Goal: Task Accomplishment & Management: Manage account settings

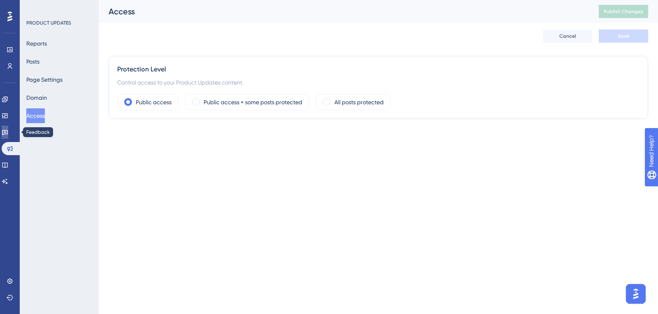
click at [8, 136] on link at bounding box center [5, 132] width 7 height 13
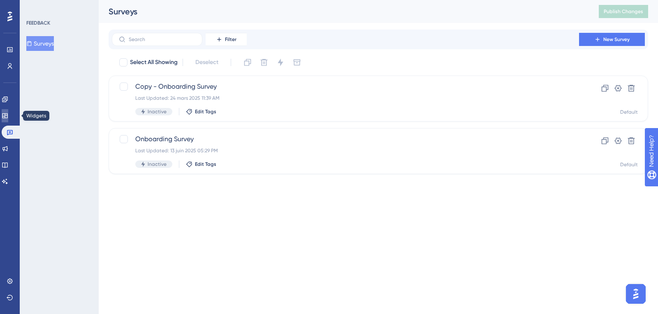
click at [5, 116] on link at bounding box center [5, 115] width 7 height 13
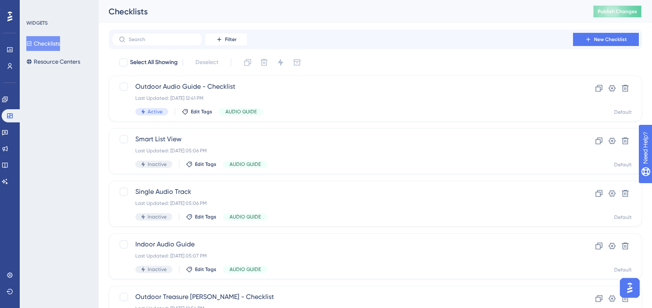
click at [618, 11] on span "Publish Changes" at bounding box center [616, 11] width 39 height 7
click at [623, 13] on span "Publish Changes" at bounding box center [616, 11] width 39 height 7
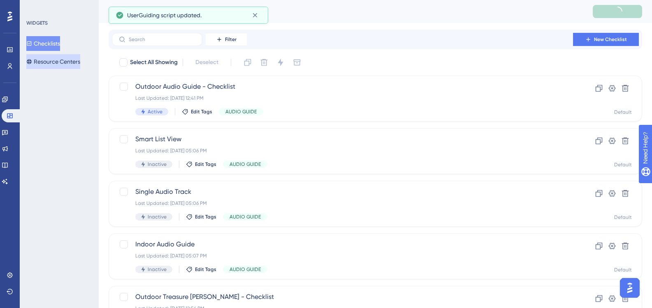
click at [55, 68] on button "Resource Centers" at bounding box center [53, 61] width 54 height 15
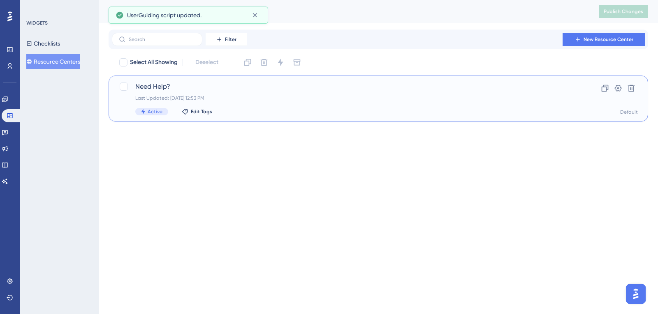
click at [298, 99] on div "Last Updated: [DATE] 12:53 PM" at bounding box center [345, 98] width 420 height 7
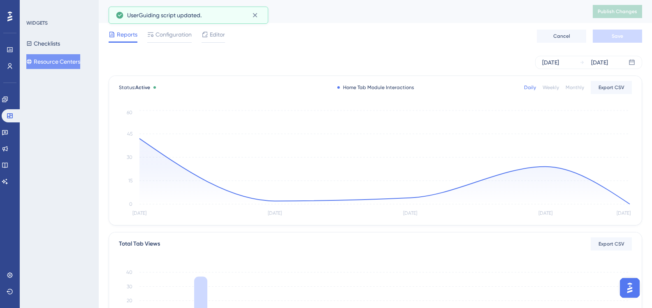
click at [194, 39] on div "Reports Configuration Editor" at bounding box center [167, 36] width 116 height 13
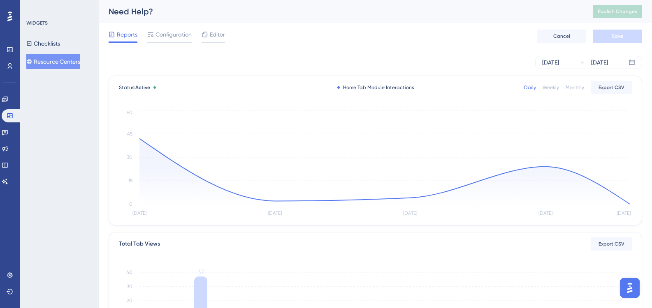
click at [222, 39] on span "Editor" at bounding box center [217, 35] width 15 height 10
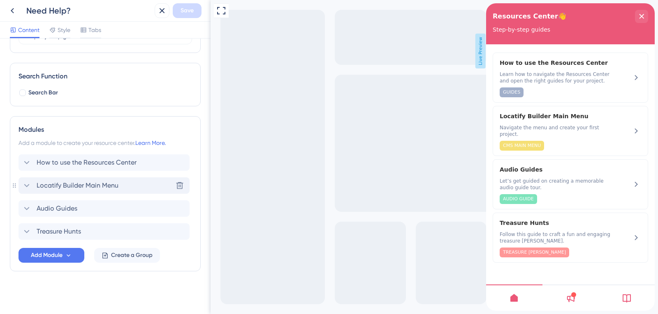
click at [102, 180] on div "Locatify Builder Main Menu Delete" at bounding box center [103, 186] width 171 height 16
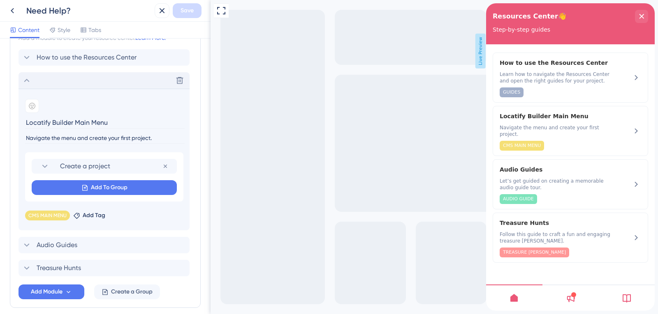
scroll to position [220, 0]
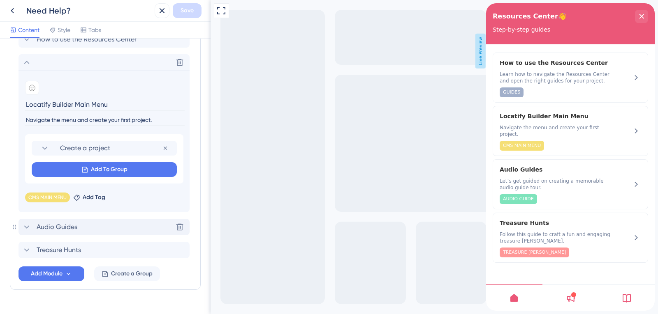
click at [109, 226] on div "Audio Guides Delete" at bounding box center [103, 227] width 171 height 16
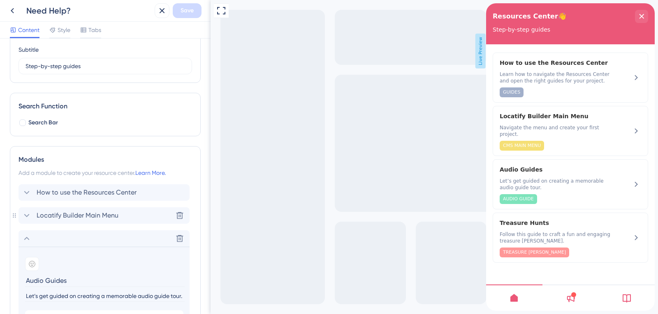
scroll to position [55, 0]
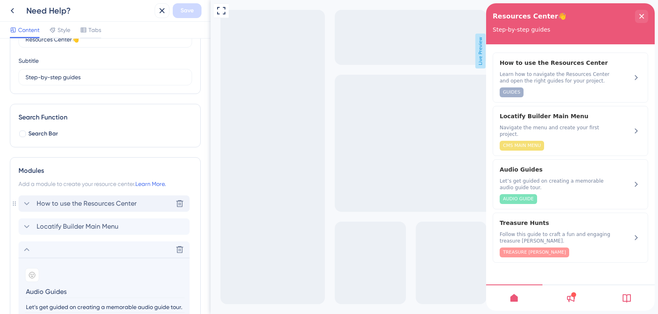
click at [95, 196] on div "How to use the Resources Center Delete" at bounding box center [103, 204] width 171 height 16
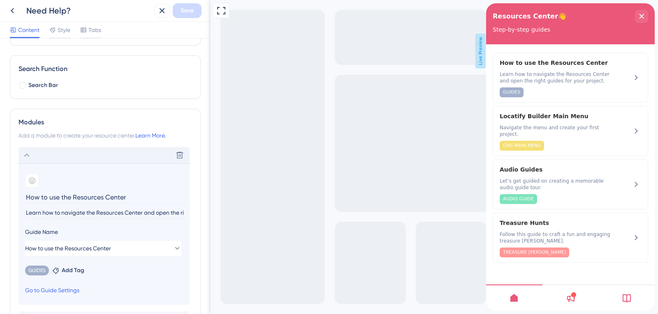
scroll to position [138, 0]
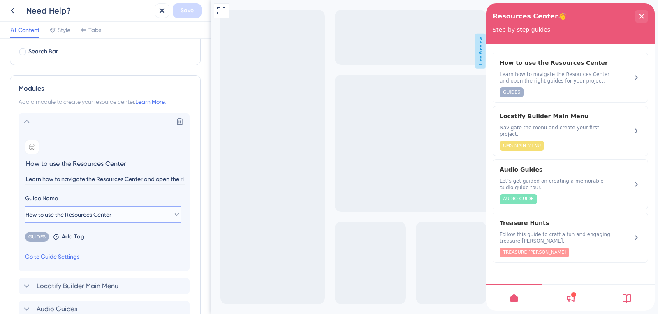
click at [111, 220] on button "How to use the Resources Center" at bounding box center [103, 215] width 156 height 16
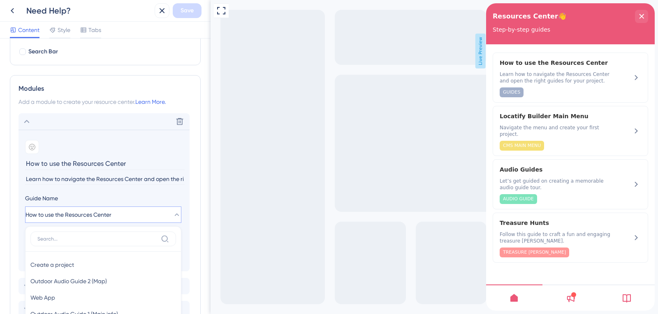
scroll to position [269, 0]
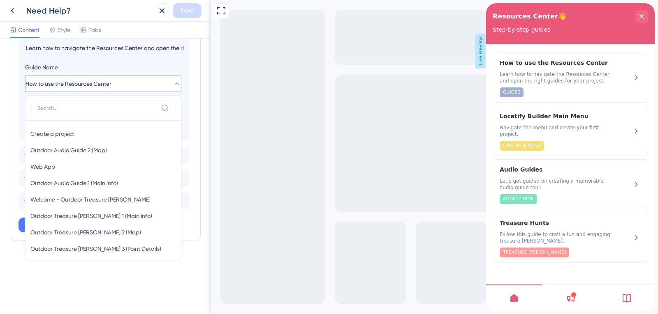
click at [193, 103] on div "Modules Add a module to create your resource center. Learn More. Delete Add emo…" at bounding box center [105, 92] width 191 height 297
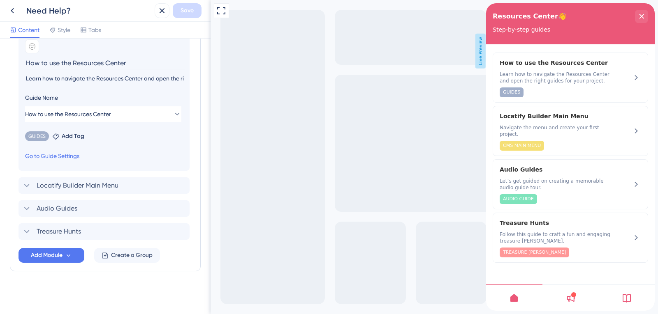
scroll to position [238, 0]
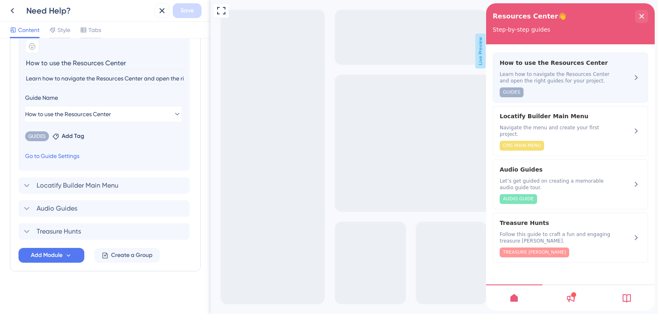
click at [575, 66] on span "How to use the Resources Center" at bounding box center [555, 63] width 113 height 10
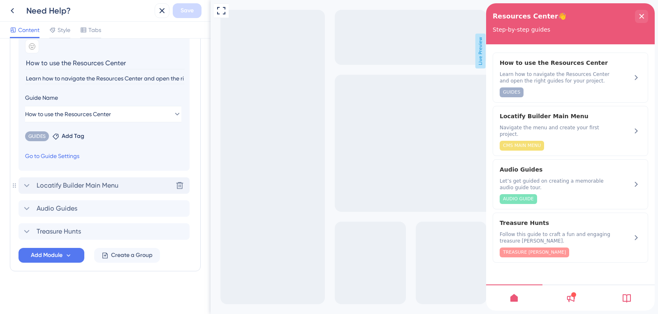
click at [113, 188] on span "Locatify Builder Main Menu" at bounding box center [78, 186] width 82 height 10
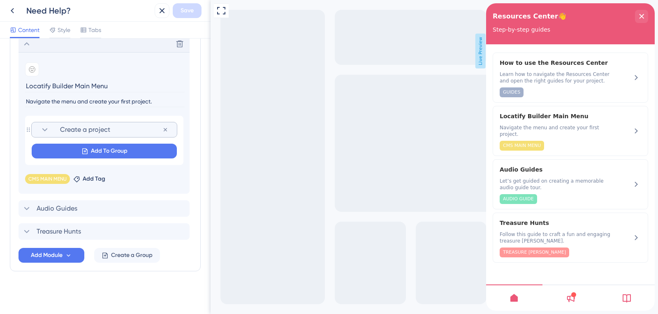
click at [121, 130] on span "Create a project" at bounding box center [111, 130] width 102 height 10
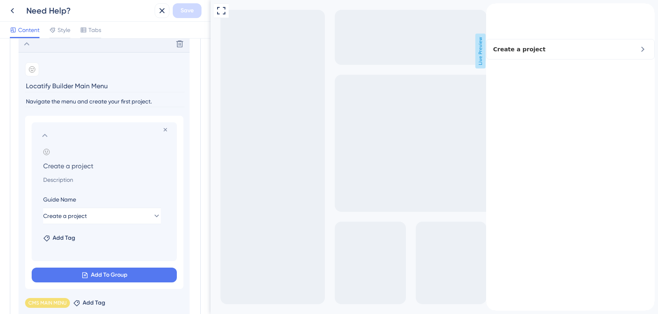
click at [69, 163] on input "Create a project" at bounding box center [106, 166] width 139 height 12
click at [78, 167] on input "Create a project" at bounding box center [106, 166] width 139 height 12
click at [75, 165] on input "Create a project" at bounding box center [106, 166] width 139 height 12
type input "Create a Project"
click at [116, 159] on section "Add emoji Create a Project" at bounding box center [105, 167] width 125 height 36
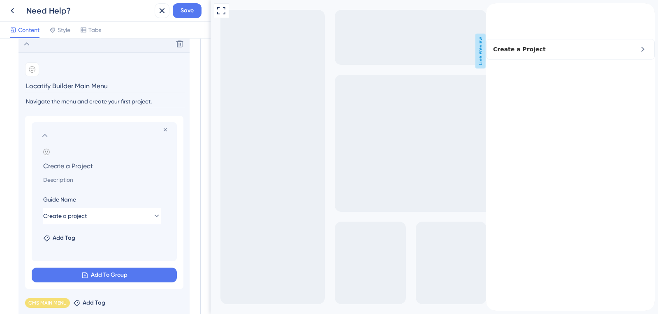
click at [96, 179] on input at bounding box center [106, 180] width 139 height 10
paste input "Quickly start a new project from scratch or use a template to get inspired."
type input "Quickly start a new project from scratch or use a template to get inspired."
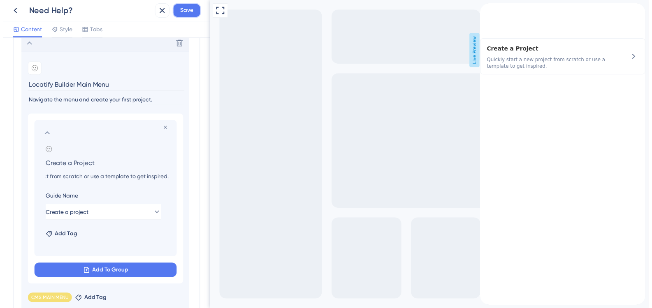
scroll to position [0, 0]
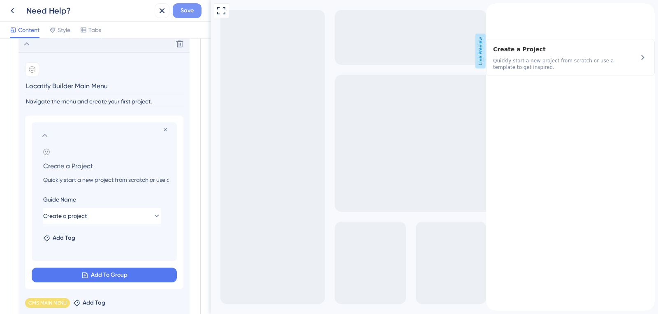
click at [195, 9] on button "Save" at bounding box center [187, 10] width 29 height 15
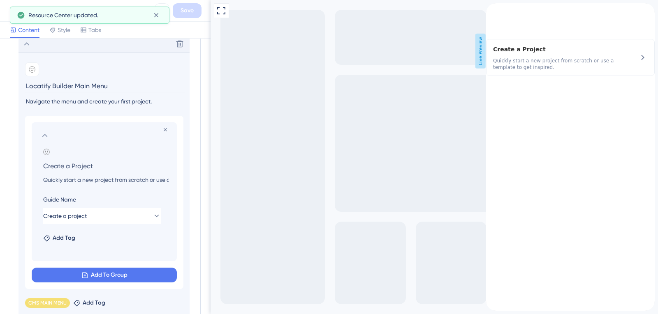
click at [42, 135] on icon at bounding box center [45, 136] width 10 height 10
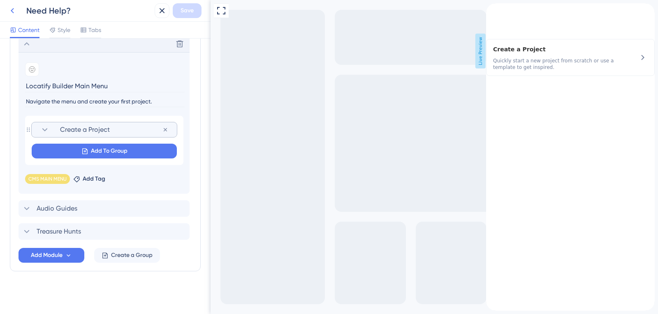
click at [17, 13] on button at bounding box center [12, 10] width 15 height 15
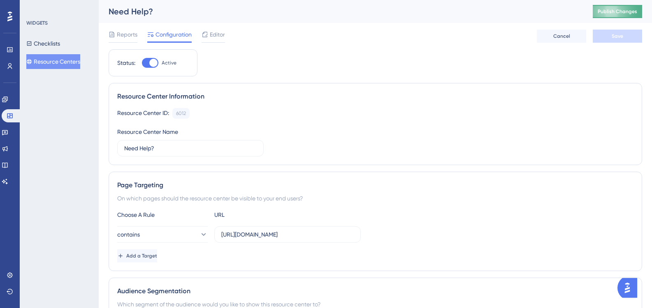
click at [616, 8] on span "Publish Changes" at bounding box center [616, 11] width 39 height 7
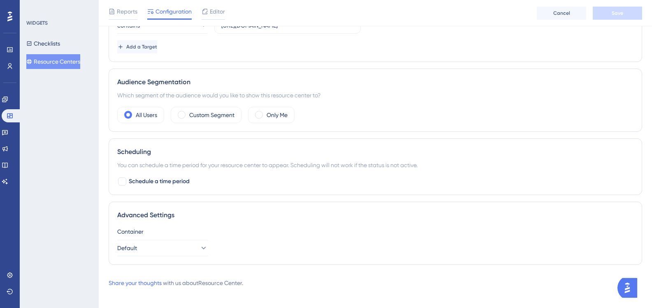
scroll to position [219, 0]
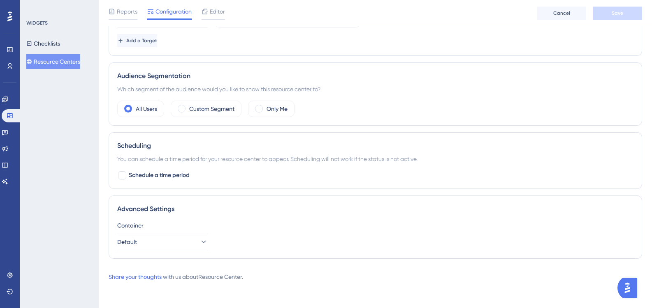
click at [61, 69] on button "Resource Centers" at bounding box center [53, 61] width 54 height 15
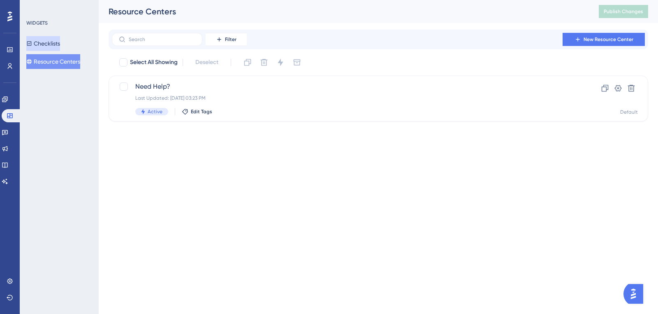
click at [60, 49] on button "Checklists" at bounding box center [43, 43] width 34 height 15
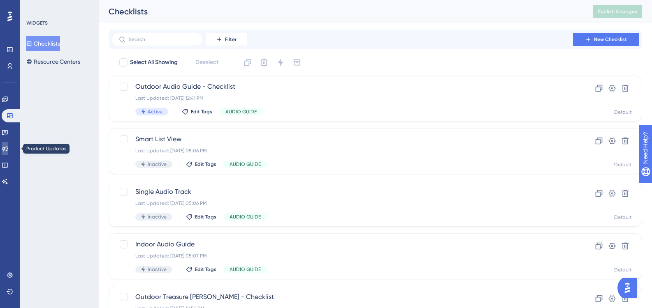
click at [8, 152] on icon at bounding box center [5, 149] width 7 height 7
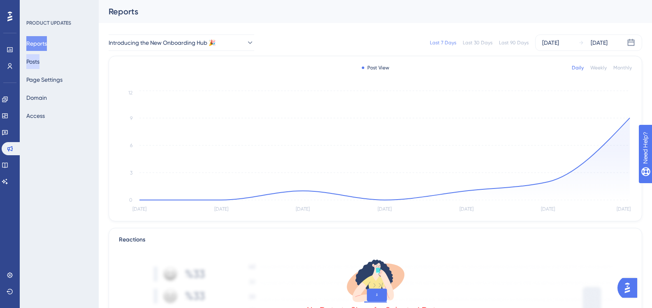
click at [39, 57] on button "Posts" at bounding box center [32, 61] width 13 height 15
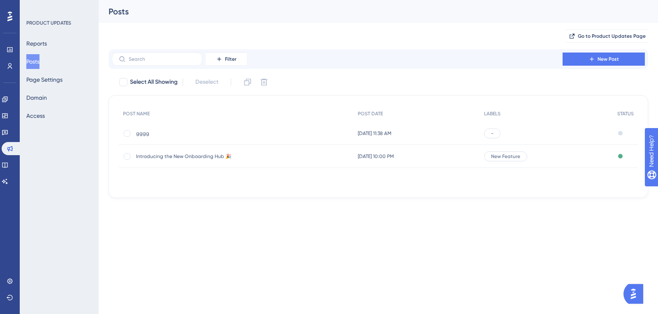
click at [214, 152] on div "Introducing the New Onboarding Hub 🎉 Introducing the New Onboarding Hub 🎉" at bounding box center [202, 156] width 132 height 23
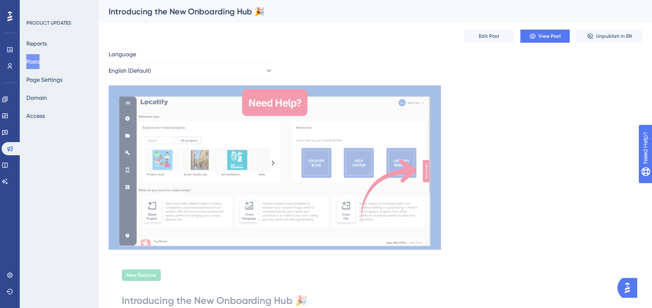
click at [35, 62] on button "Posts" at bounding box center [32, 61] width 13 height 15
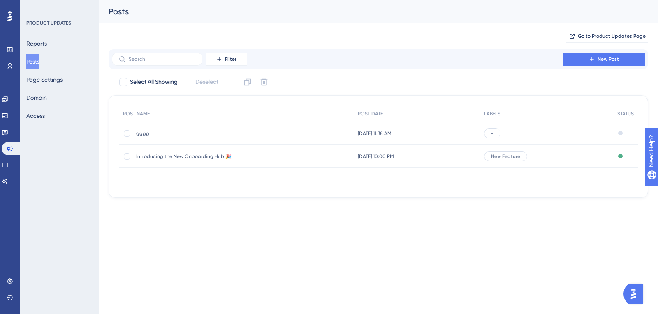
click at [200, 154] on span "Introducing the New Onboarding Hub 🎉" at bounding box center [202, 156] width 132 height 7
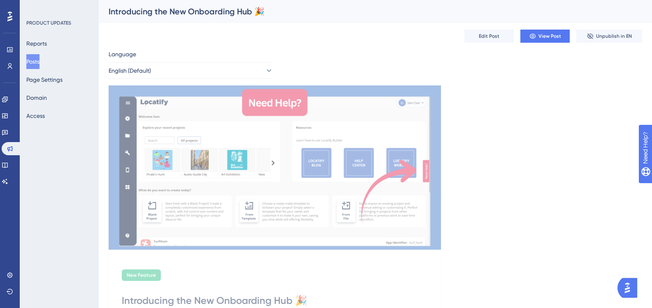
click at [38, 58] on button "Posts" at bounding box center [32, 61] width 13 height 15
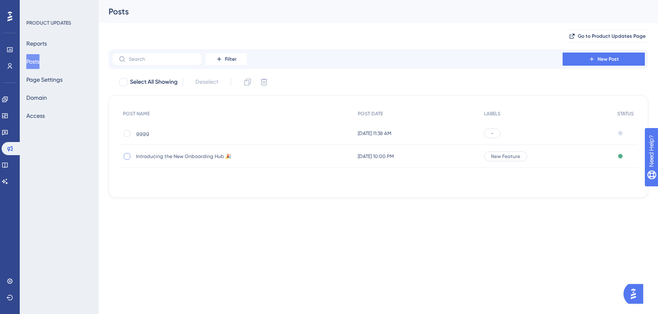
click at [125, 157] on div at bounding box center [127, 156] width 7 height 7
checkbox input "true"
click at [244, 86] on icon at bounding box center [247, 82] width 8 height 8
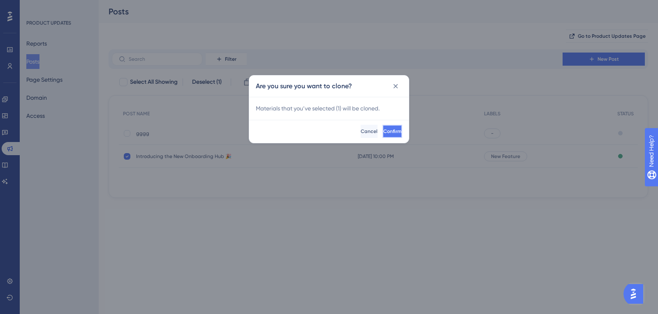
click at [383, 128] on span "Confirm" at bounding box center [392, 131] width 18 height 7
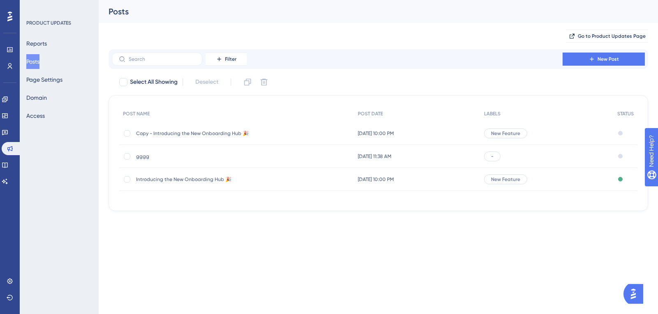
click at [163, 130] on span "Copy - Introducing the New Onboarding Hub 🎉" at bounding box center [202, 133] width 132 height 7
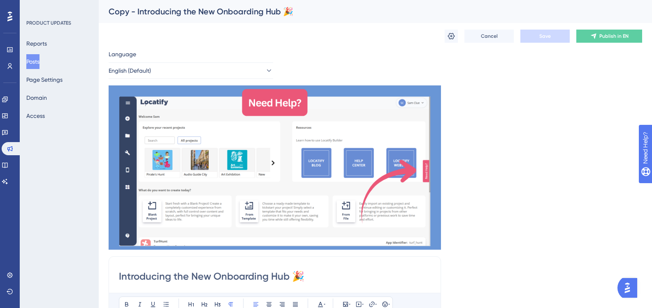
click at [33, 61] on button "Posts" at bounding box center [32, 61] width 13 height 15
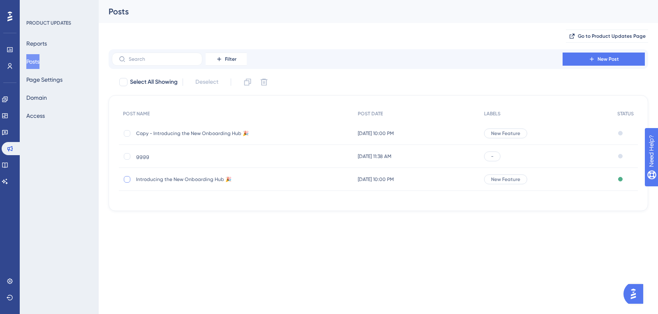
click at [129, 178] on div at bounding box center [127, 179] width 7 height 7
checkbox input "true"
click at [264, 81] on icon at bounding box center [264, 82] width 8 height 8
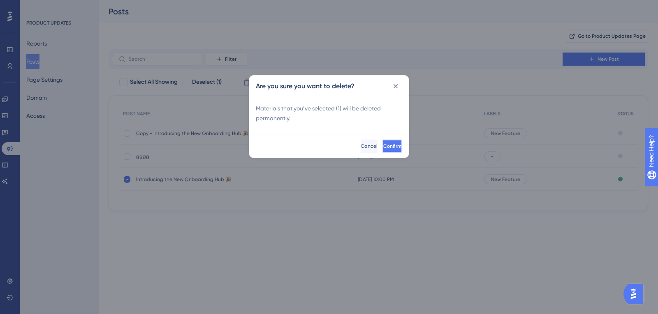
click at [388, 141] on button "Confirm" at bounding box center [392, 146] width 20 height 13
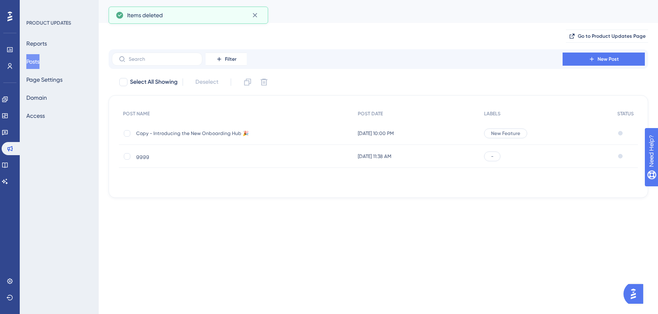
click at [152, 134] on span "Copy - Introducing the New Onboarding Hub 🎉" at bounding box center [202, 133] width 132 height 7
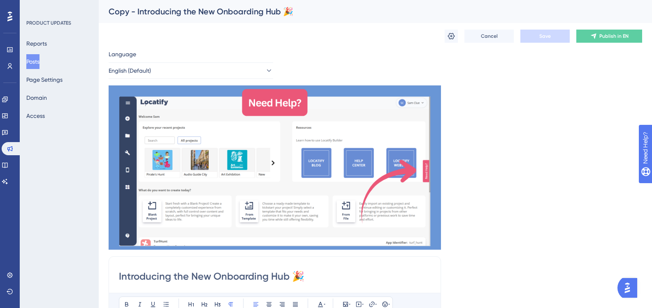
click at [138, 10] on div "Copy - Introducing the New Onboarding Hub 🎉" at bounding box center [365, 12] width 513 height 12
click at [137, 12] on div "Copy - Introducing the New Onboarding Hub 🎉" at bounding box center [365, 12] width 513 height 12
click at [129, 13] on div "Copy - Introducing the New Onboarding Hub 🎉" at bounding box center [365, 12] width 513 height 12
click at [136, 13] on div "Copy - Introducing the New Onboarding Hub 🎉" at bounding box center [365, 12] width 513 height 12
click at [136, 12] on div "Copy - Introducing the New Onboarding Hub 🎉" at bounding box center [365, 12] width 513 height 12
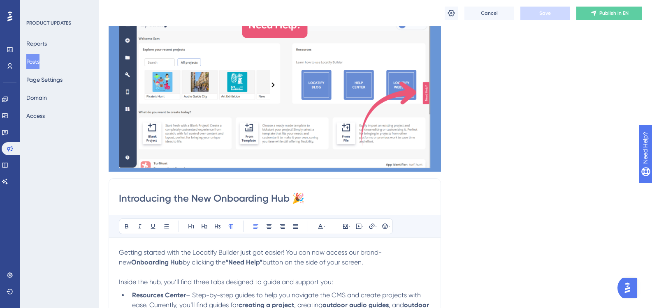
scroll to position [82, 0]
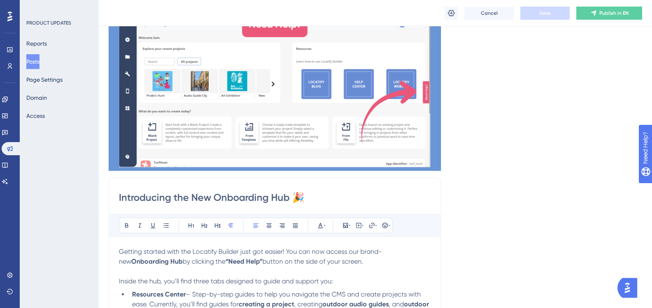
click at [35, 63] on button "Posts" at bounding box center [32, 61] width 13 height 15
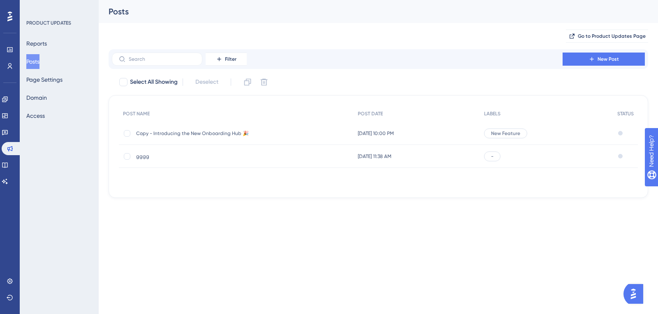
click at [170, 132] on span "Copy - Introducing the New Onboarding Hub 🎉" at bounding box center [202, 133] width 132 height 7
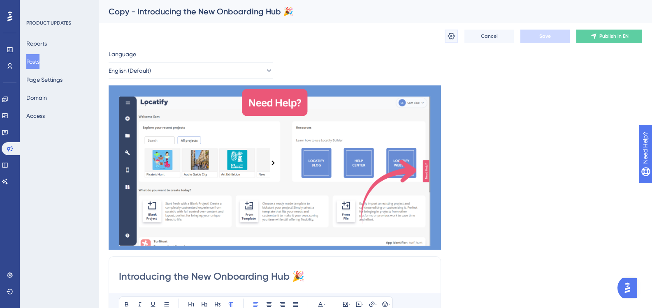
click at [450, 38] on icon at bounding box center [451, 36] width 8 height 8
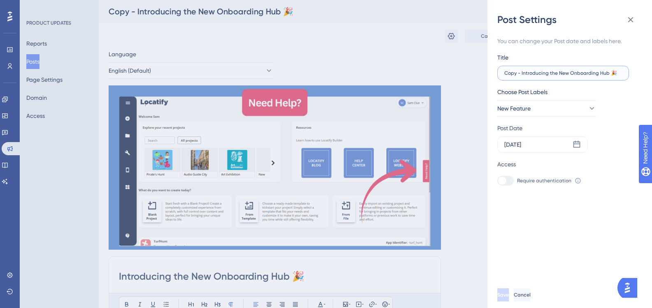
drag, startPoint x: 521, startPoint y: 74, endPoint x: 481, endPoint y: 73, distance: 40.7
click at [481, 73] on div "Post Settings You can change your Post date and labels here. Title Copy - Intro…" at bounding box center [326, 154] width 652 height 308
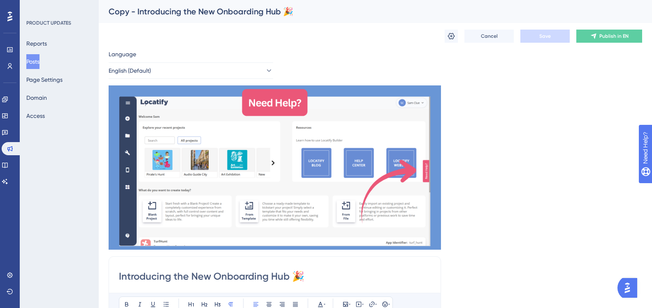
click at [458, 35] on div "Cancel Save Publish in EN" at bounding box center [542, 36] width 197 height 13
click at [453, 37] on icon at bounding box center [451, 36] width 8 height 8
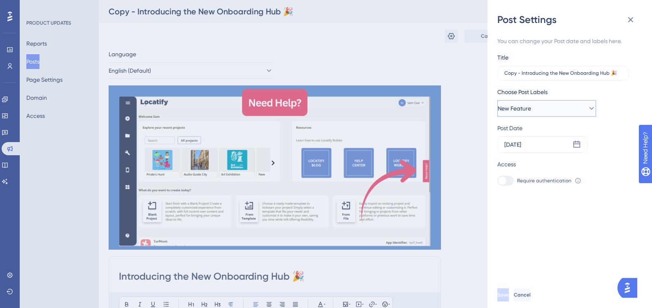
click at [518, 109] on span "New Feature" at bounding box center [513, 109] width 33 height 10
click at [461, 107] on div "Post Settings You can change your Post date and labels here. Title Copy - Intro…" at bounding box center [326, 154] width 652 height 308
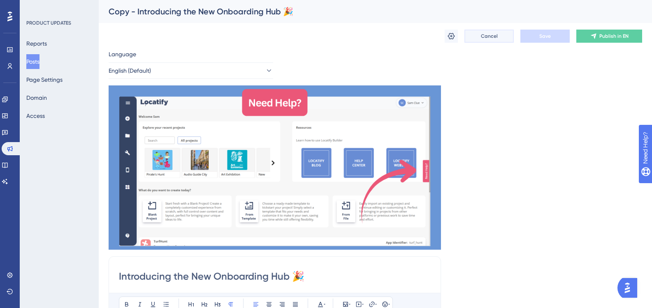
click at [488, 41] on button "Cancel" at bounding box center [488, 36] width 49 height 13
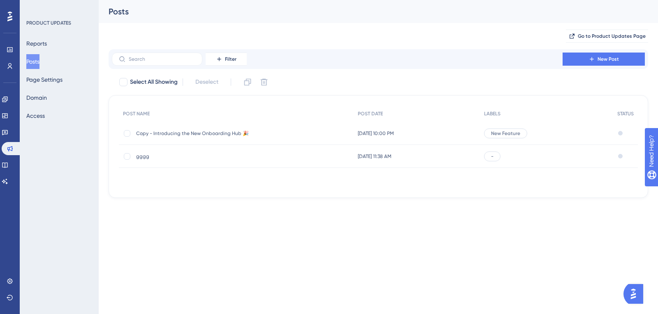
click at [178, 130] on span "Copy - Introducing the New Onboarding Hub 🎉" at bounding box center [202, 133] width 132 height 7
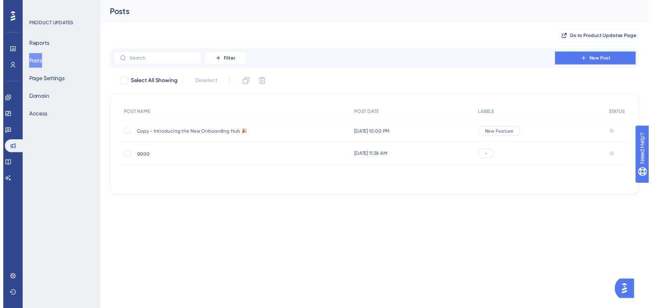
scroll to position [178, 0]
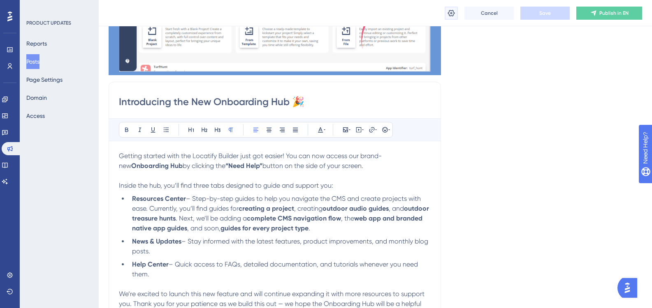
click at [451, 18] on button at bounding box center [450, 13] width 13 height 13
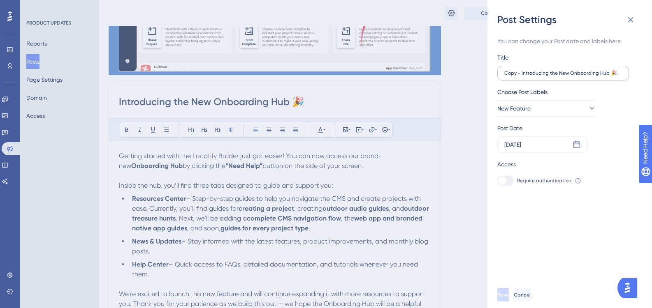
click at [518, 77] on label "Copy - Introducing the New Onboarding Hub 🎉" at bounding box center [563, 73] width 132 height 15
click at [518, 76] on input "Copy - Introducing the New Onboarding Hub 🎉" at bounding box center [563, 73] width 118 height 6
click at [519, 76] on input "Copy - Introducing the New Onboarding Hub 🎉" at bounding box center [563, 73] width 118 height 6
click at [520, 75] on input "Copy - Introducing the New Onboarding Hub 🎉" at bounding box center [563, 73] width 118 height 6
type input "Introducing the New Onboarding Hub 🎉"
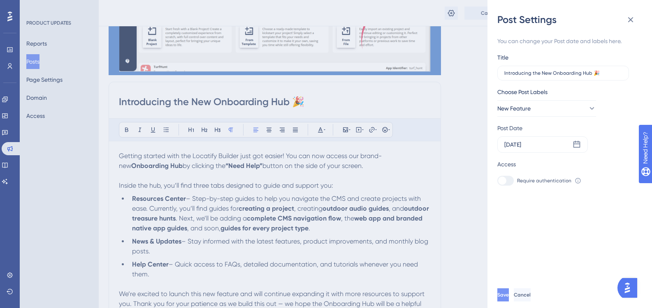
click at [508, 297] on button "Save" at bounding box center [503, 295] width 12 height 13
click at [628, 18] on icon at bounding box center [630, 20] width 10 height 10
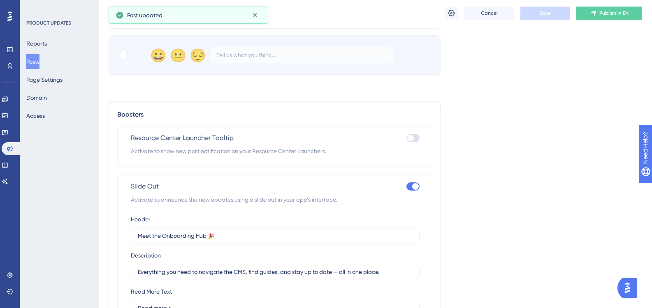
scroll to position [589, 0]
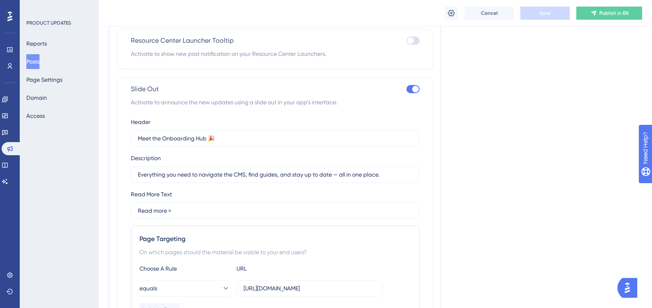
click at [409, 92] on div at bounding box center [412, 89] width 13 height 8
click at [406, 90] on input "checkbox" at bounding box center [406, 89] width 0 height 0
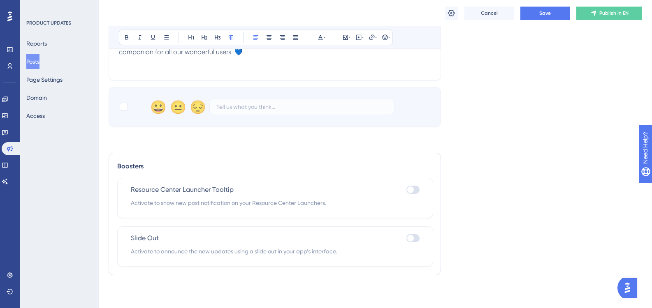
click at [420, 240] on div "Slide Out Activate to announce the new updates using a slide out in your app’s …" at bounding box center [275, 247] width 316 height 40
click at [415, 240] on div at bounding box center [412, 238] width 13 height 8
click at [406, 239] on input "checkbox" at bounding box center [406, 238] width 0 height 0
checkbox input "true"
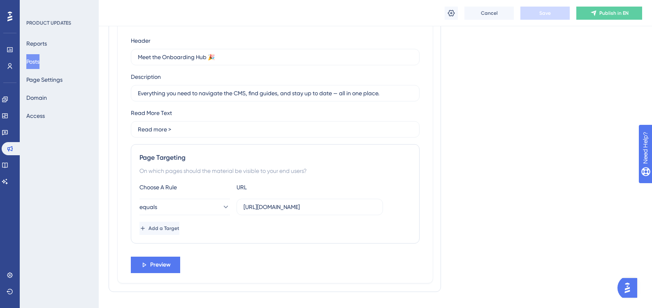
scroll to position [687, 0]
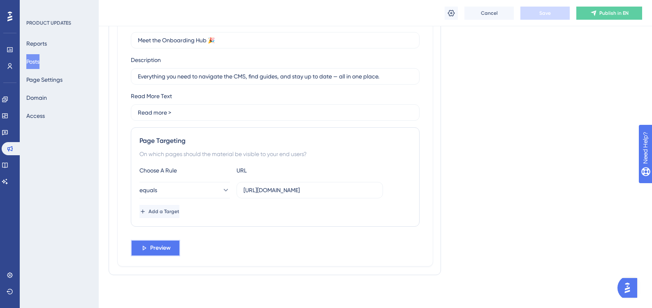
click at [157, 241] on button "Preview" at bounding box center [155, 248] width 49 height 16
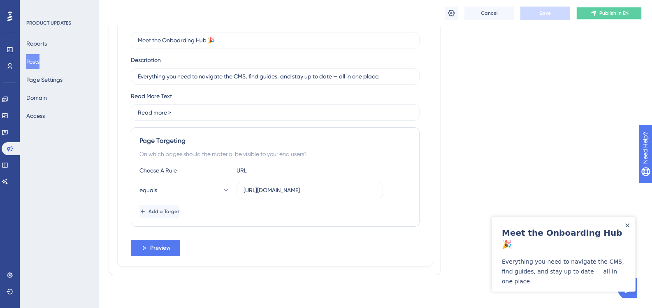
click at [600, 13] on span "Publish in EN" at bounding box center [613, 13] width 29 height 7
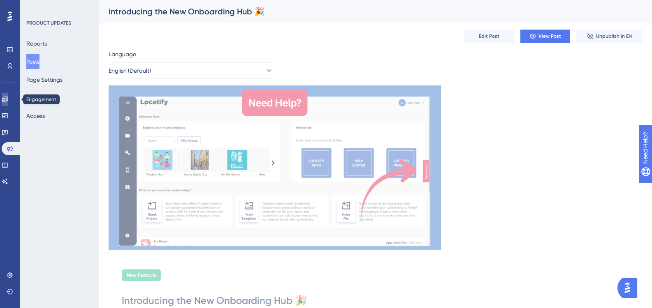
click at [8, 101] on link at bounding box center [5, 99] width 7 height 13
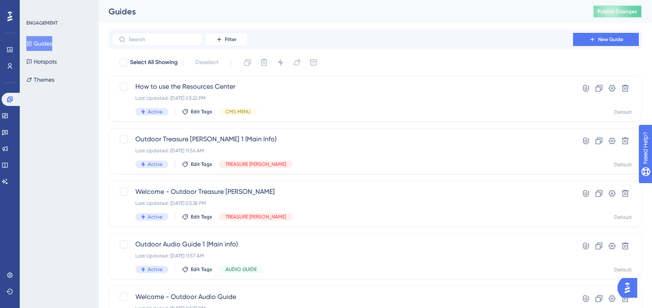
click at [622, 12] on span "Publish Changes" at bounding box center [616, 11] width 39 height 7
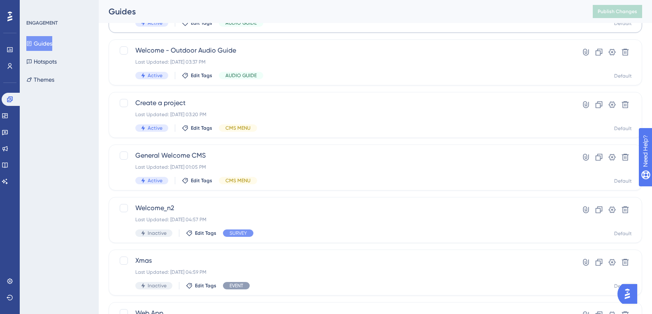
scroll to position [324, 0]
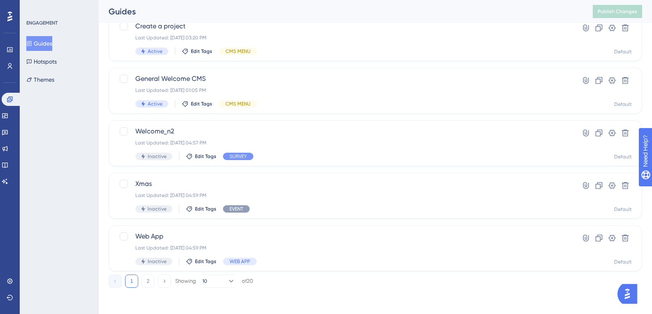
click at [56, 32] on div "ENGAGEMENT Guides Hotspots Themes" at bounding box center [59, 53] width 67 height 67
click at [52, 42] on button "Guides" at bounding box center [39, 43] width 26 height 15
click at [8, 164] on icon at bounding box center [5, 165] width 7 height 7
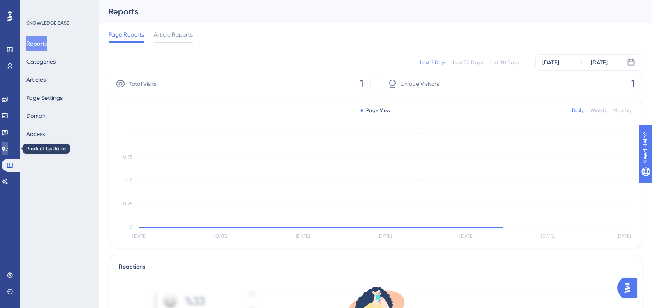
click at [5, 143] on link at bounding box center [5, 148] width 7 height 13
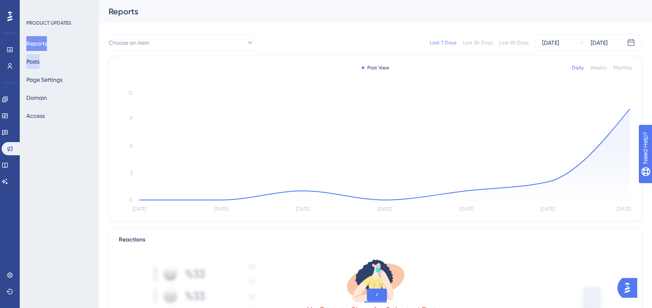
click at [33, 64] on button "Posts" at bounding box center [32, 61] width 13 height 15
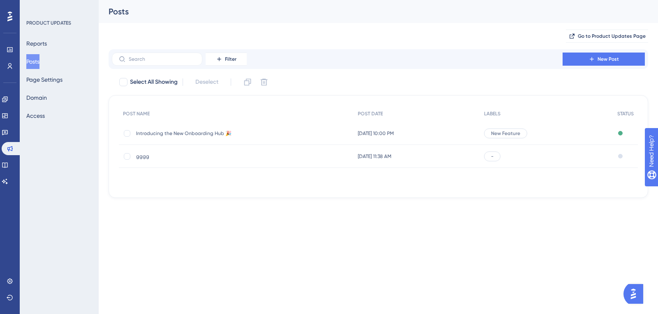
click at [333, 136] on div "Introducing the New Onboarding Hub 🎉 Introducing the New Onboarding Hub 🎉" at bounding box center [236, 133] width 235 height 23
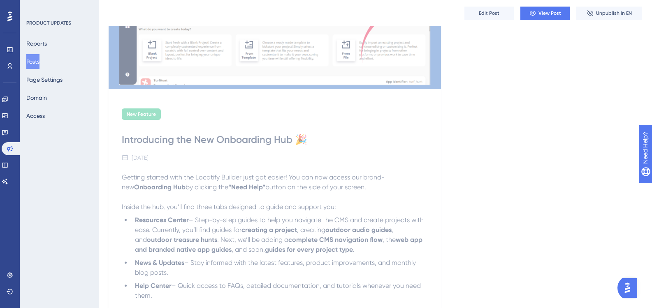
scroll to position [251, 0]
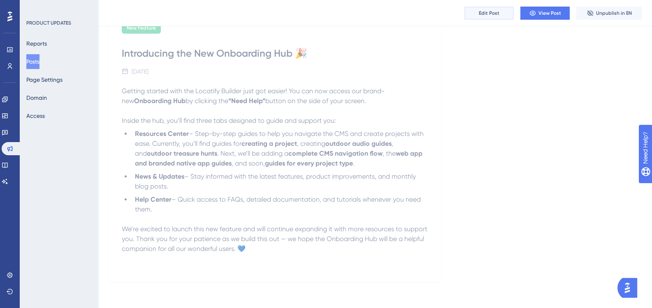
click at [485, 11] on span "Edit Post" at bounding box center [488, 13] width 21 height 7
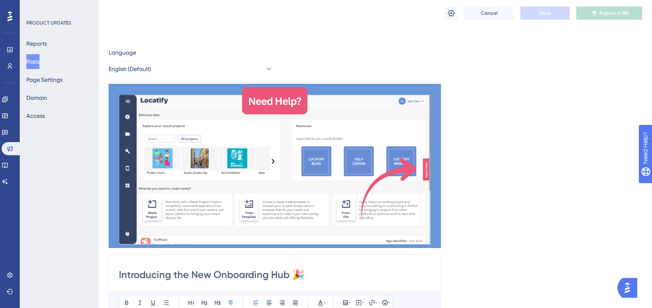
scroll to position [0, 0]
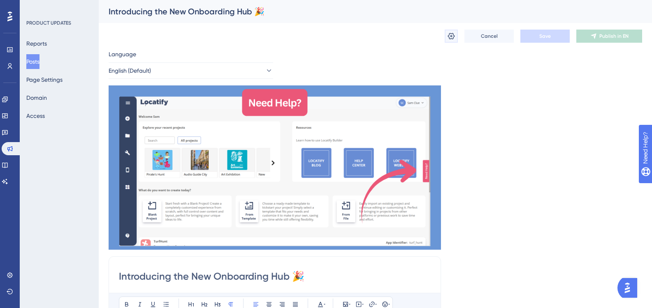
drag, startPoint x: 454, startPoint y: 39, endPoint x: 464, endPoint y: 60, distance: 22.8
click at [454, 39] on icon at bounding box center [451, 36] width 8 height 8
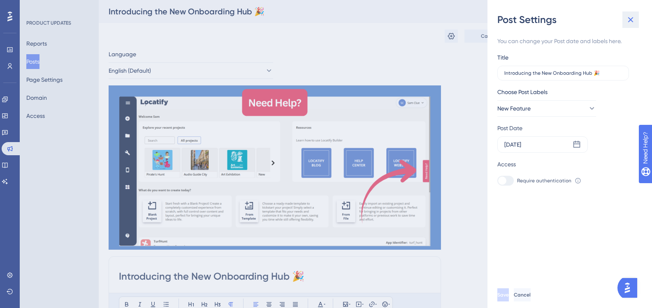
click at [631, 19] on icon at bounding box center [630, 19] width 5 height 5
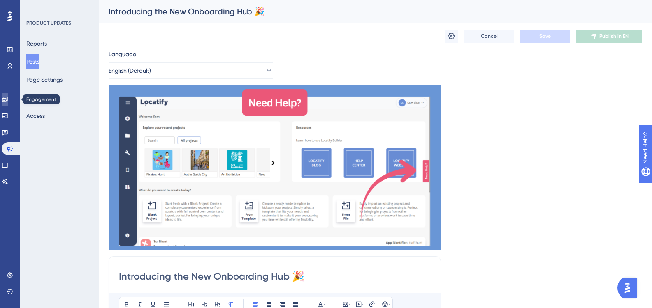
click at [7, 100] on icon at bounding box center [4, 99] width 5 height 5
